Goal: Task Accomplishment & Management: Use online tool/utility

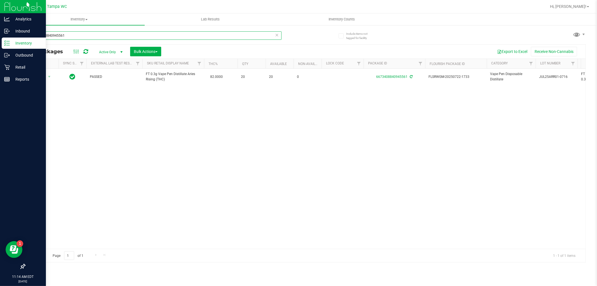
drag, startPoint x: 78, startPoint y: 35, endPoint x: 0, endPoint y: 86, distance: 93.6
click at [0, 86] on div "Analytics Inbound Inventory Outbound Retail Reports 11:14 AM EDT [DATE] 09/27 T…" at bounding box center [298, 143] width 597 height 286
type input "7361239929591540"
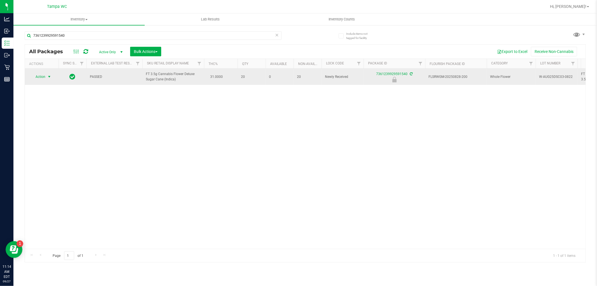
click at [47, 78] on span "select" at bounding box center [49, 76] width 4 height 4
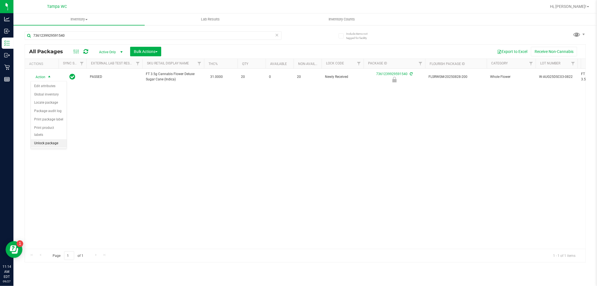
click at [51, 142] on li "Unlock package" at bounding box center [49, 143] width 36 height 8
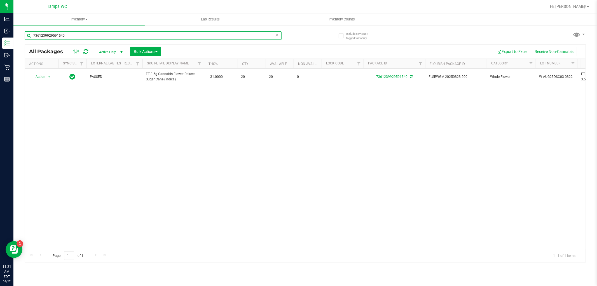
drag, startPoint x: 279, startPoint y: 32, endPoint x: 275, endPoint y: 36, distance: 5.4
click at [277, 34] on div "7361239929591540" at bounding box center [153, 35] width 257 height 8
click at [275, 36] on icon at bounding box center [277, 34] width 4 height 7
click at [227, 38] on input "text" at bounding box center [153, 35] width 257 height 8
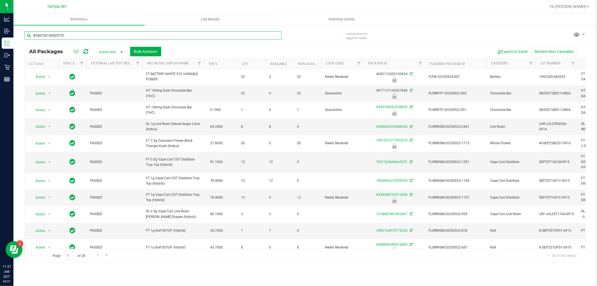
type input "8350152156523731"
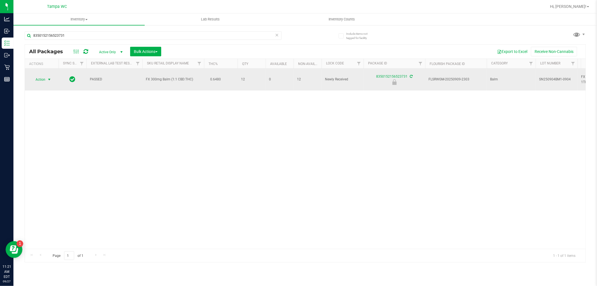
click at [44, 76] on span "Action" at bounding box center [38, 80] width 15 height 8
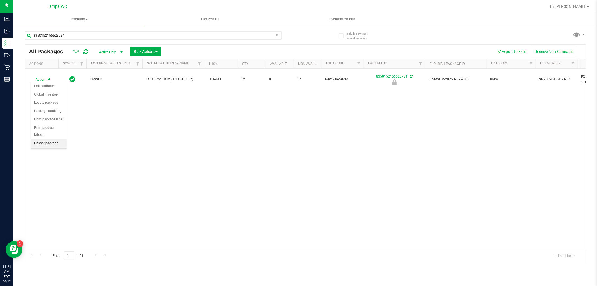
click at [36, 142] on li "Unlock package" at bounding box center [49, 143] width 36 height 8
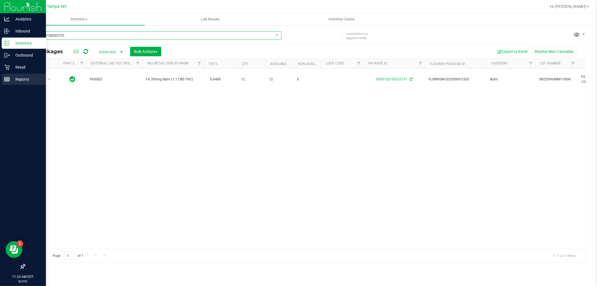
drag, startPoint x: 101, startPoint y: 36, endPoint x: 0, endPoint y: 76, distance: 108.7
click at [0, 79] on div "Analytics Inbound Inventory Outbound Retail Reports 11:34 AM EDT [DATE] 09/27 T…" at bounding box center [298, 143] width 597 height 286
type input "7864161539172482"
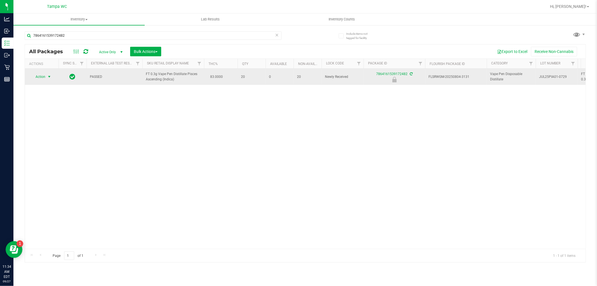
click at [44, 78] on span "Action" at bounding box center [38, 77] width 15 height 8
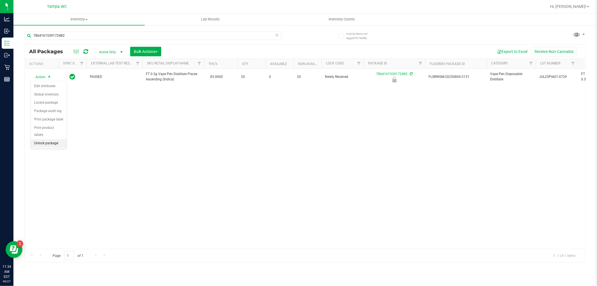
click at [51, 144] on li "Unlock package" at bounding box center [49, 143] width 36 height 8
